Goal: Information Seeking & Learning: Learn about a topic

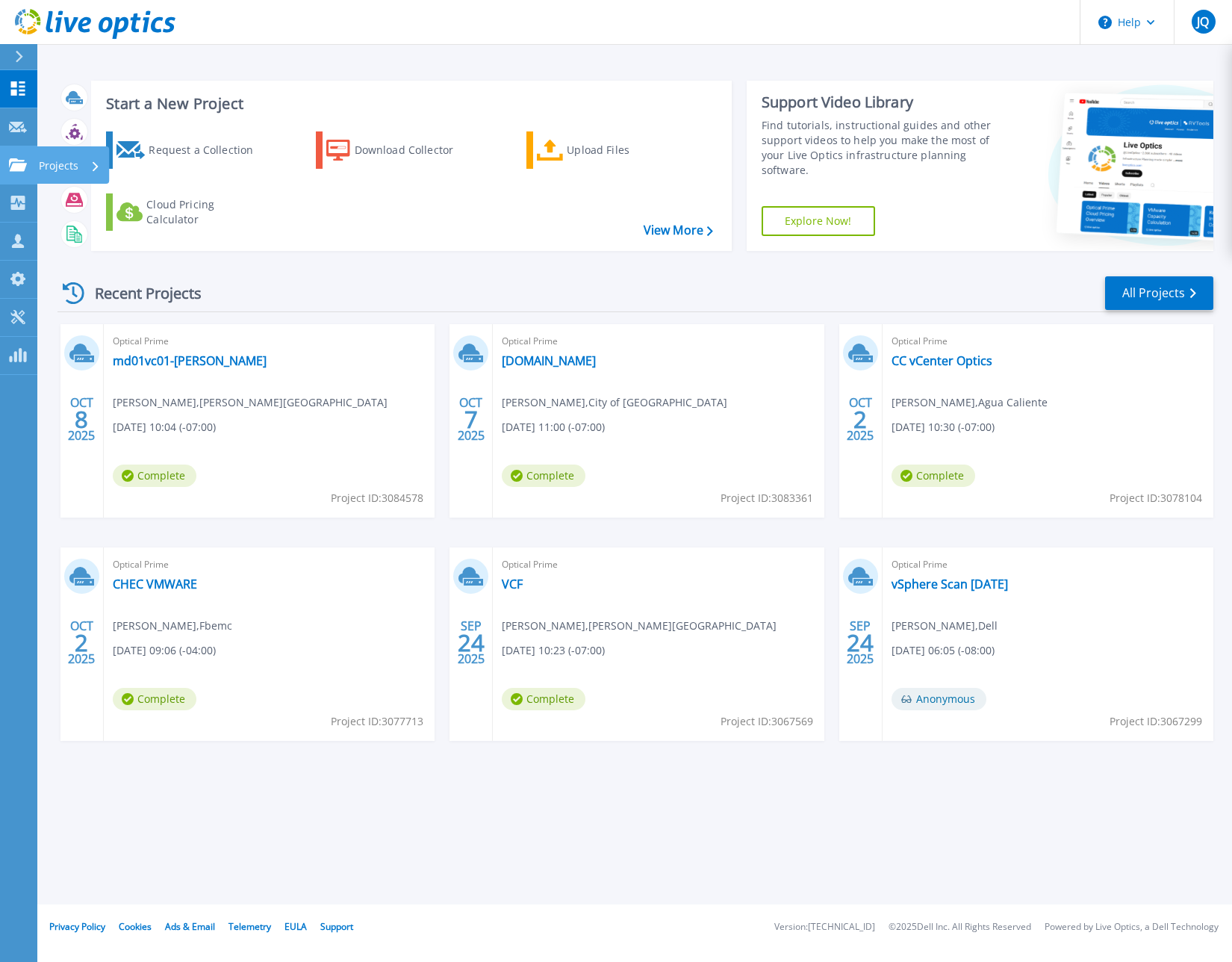
click at [12, 161] on icon at bounding box center [18, 164] width 18 height 12
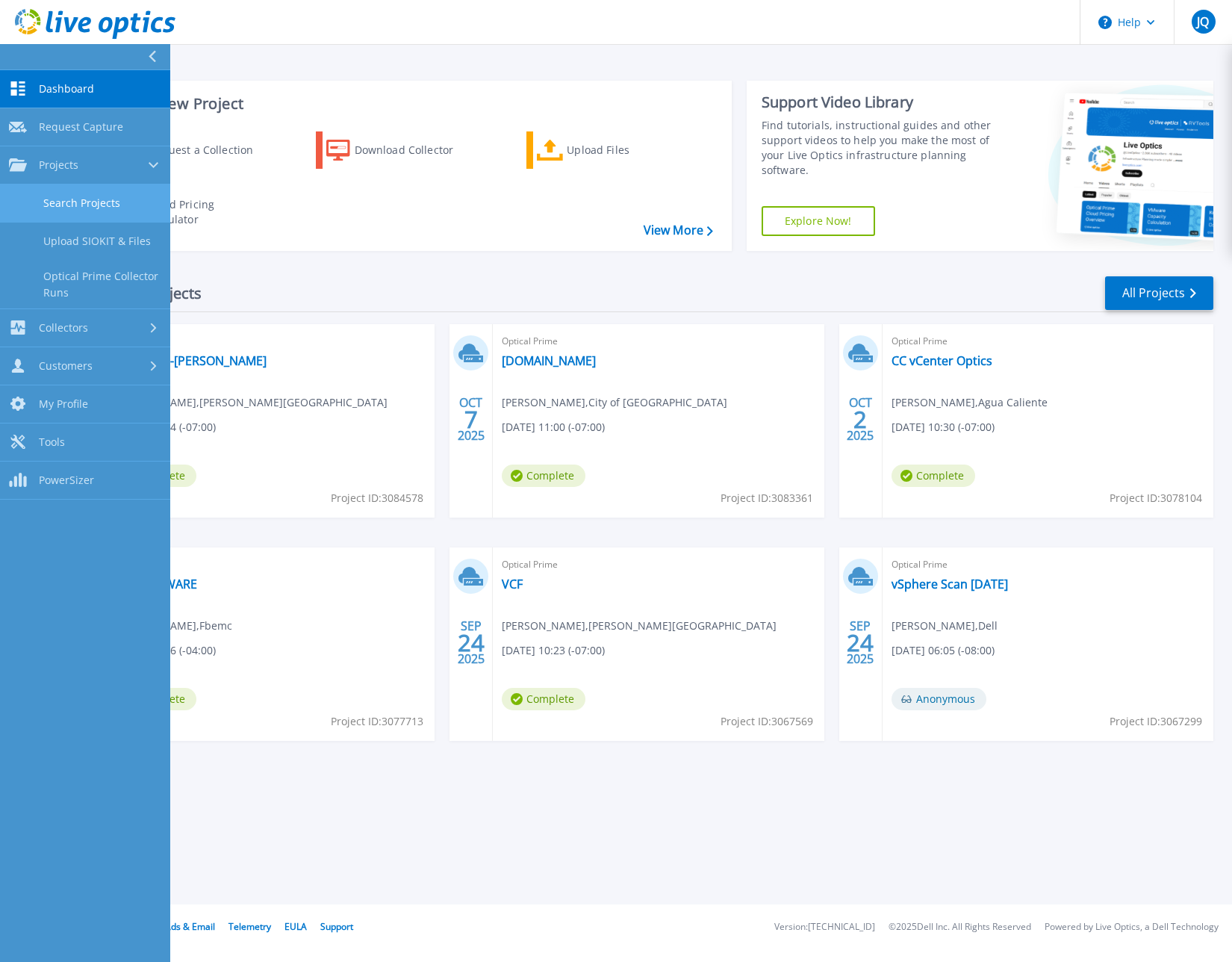
click at [139, 211] on link "Search Projects" at bounding box center [85, 204] width 171 height 38
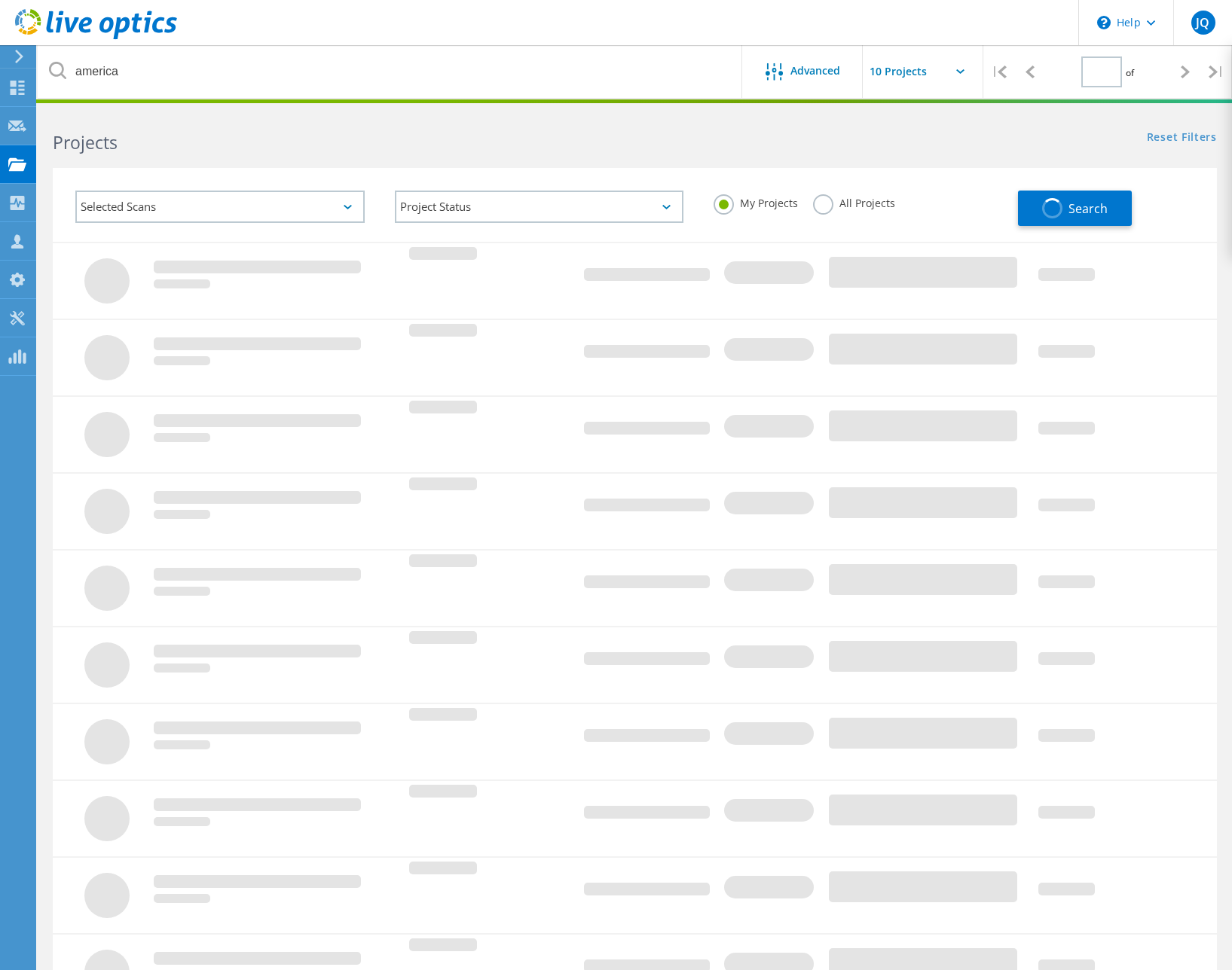
type input "1"
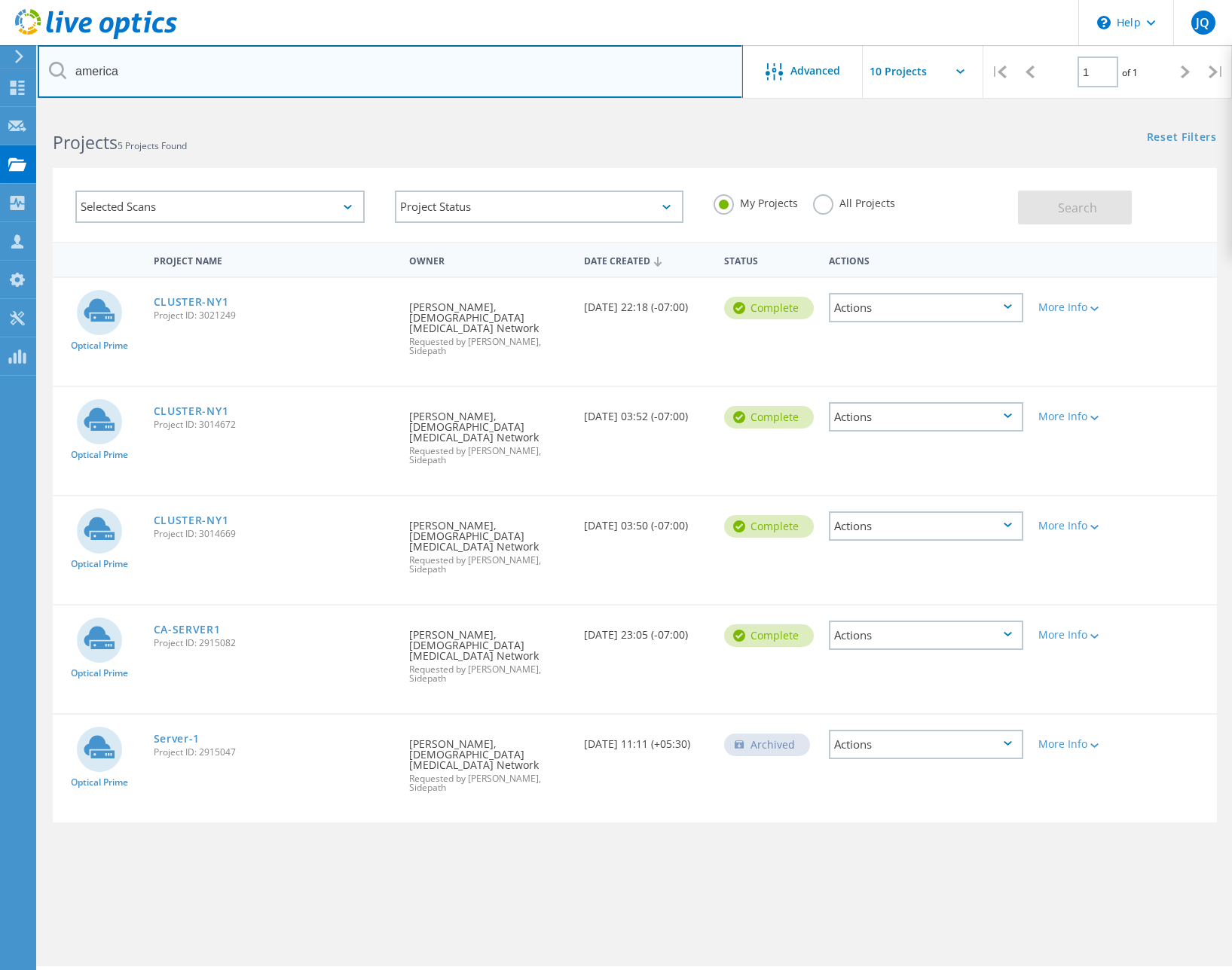
click at [199, 82] on input "america" at bounding box center [390, 71] width 705 height 53
type input "cal"
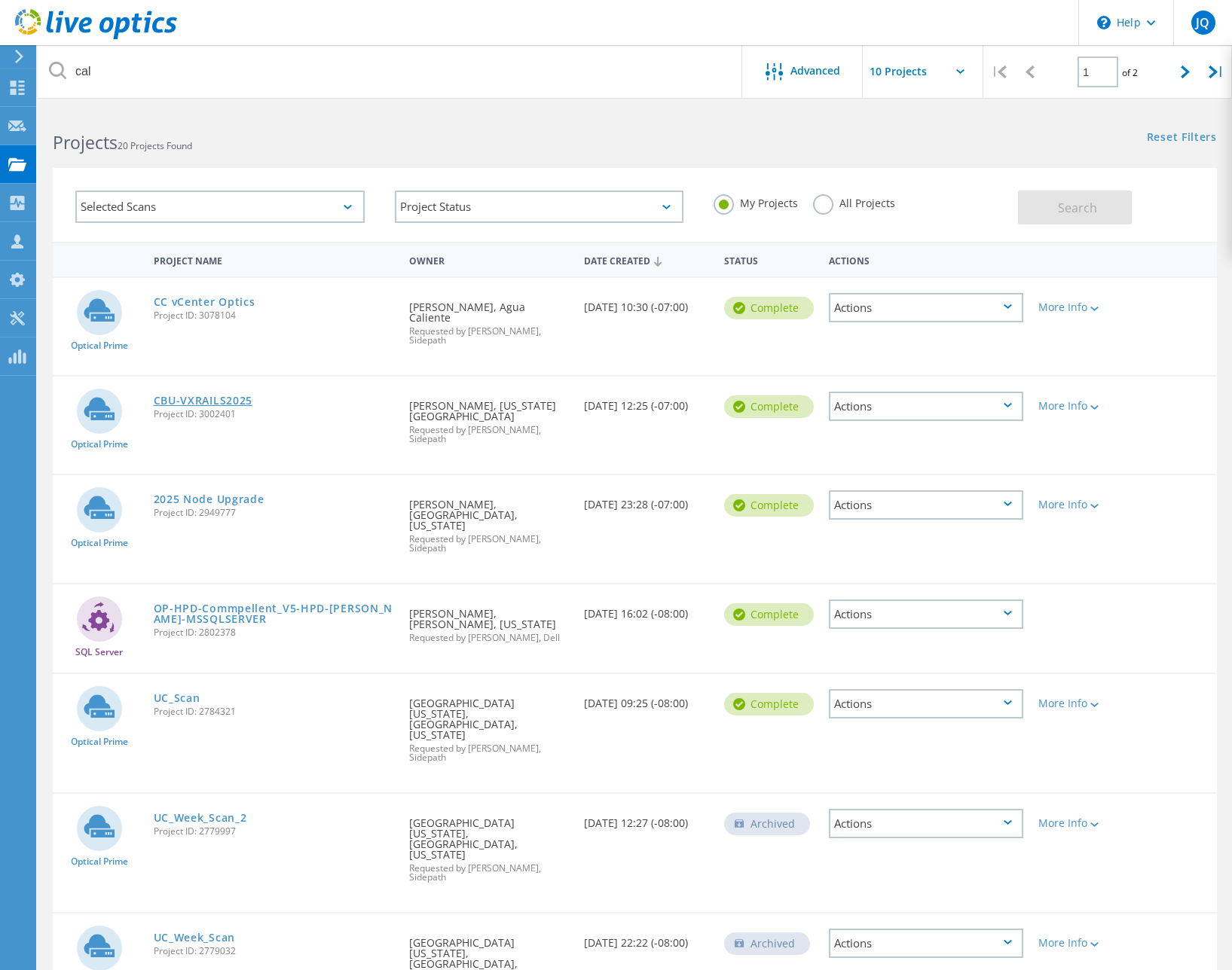
click at [197, 395] on link "CBU-VXRAILS2025" at bounding box center [203, 400] width 99 height 11
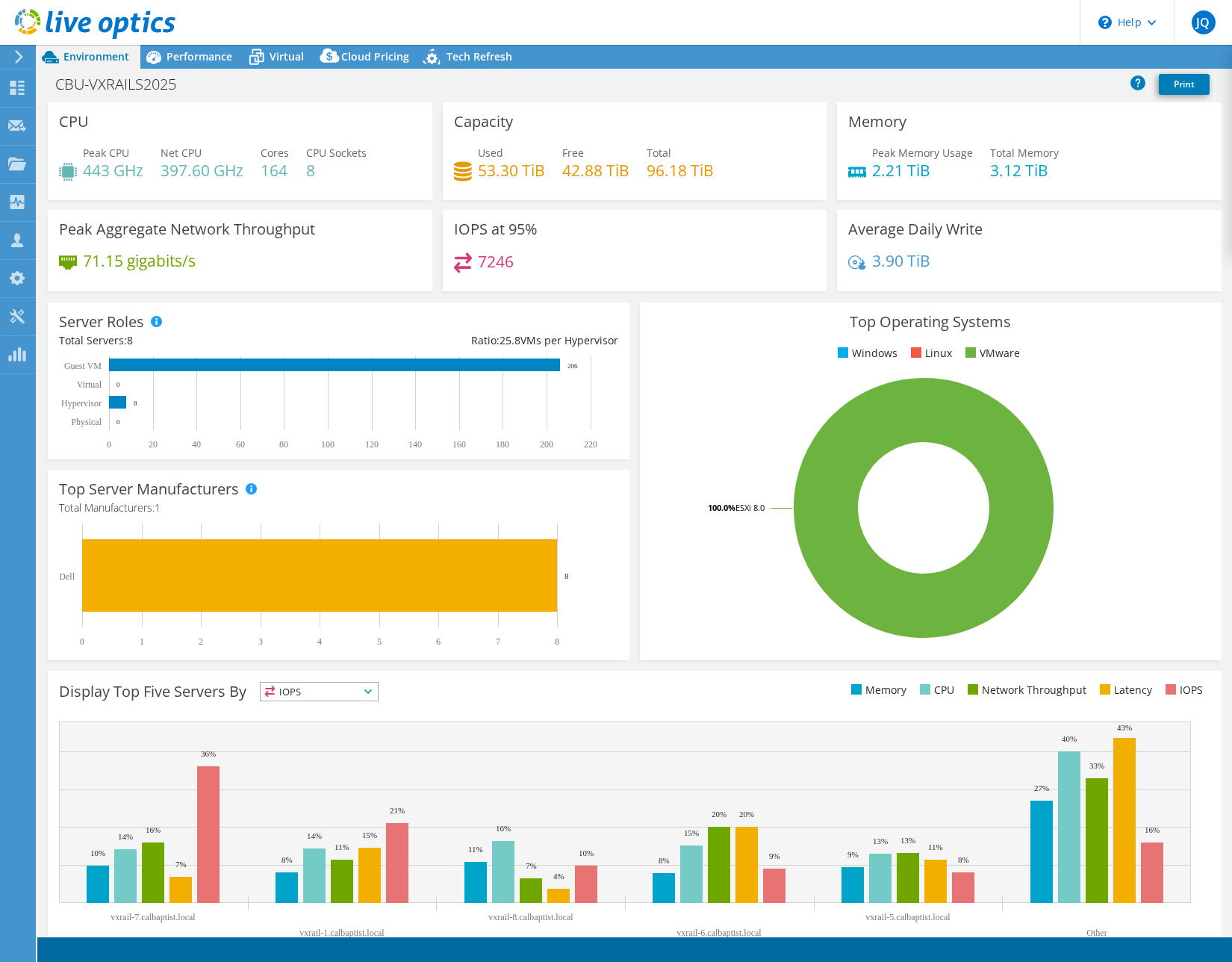
select select "USD"
drag, startPoint x: 866, startPoint y: 174, endPoint x: 905, endPoint y: 179, distance: 39.3
click at [905, 179] on h4 "2.21 TiB" at bounding box center [922, 171] width 101 height 17
click at [182, 61] on span "Performance" at bounding box center [199, 56] width 66 height 14
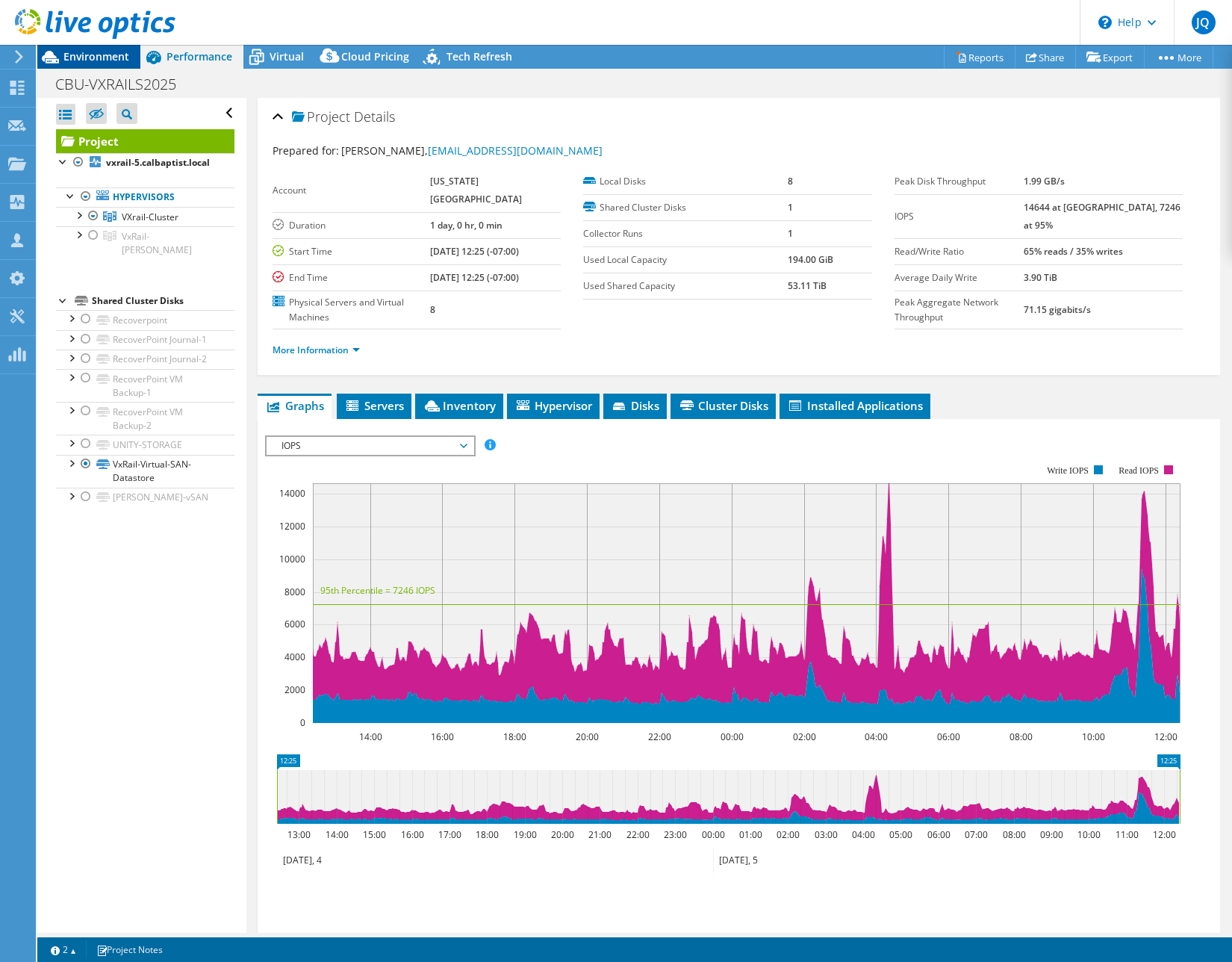
click at [96, 61] on span "Environment" at bounding box center [96, 56] width 66 height 14
